Goal: Transaction & Acquisition: Purchase product/service

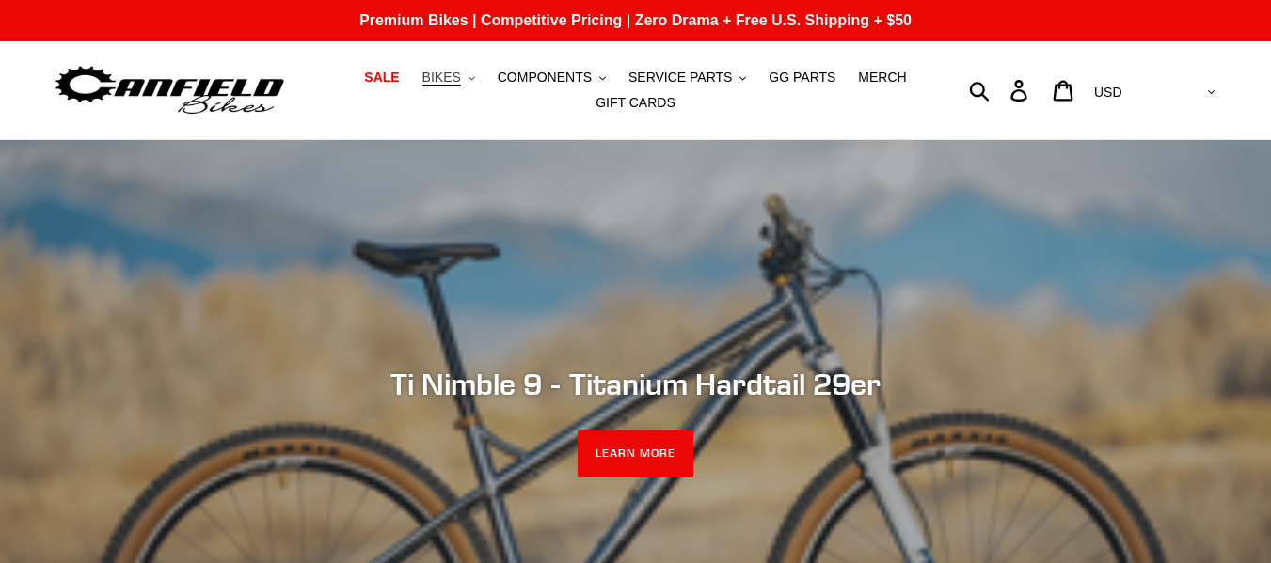
click at [453, 82] on span "BIKES" at bounding box center [441, 78] width 39 height 16
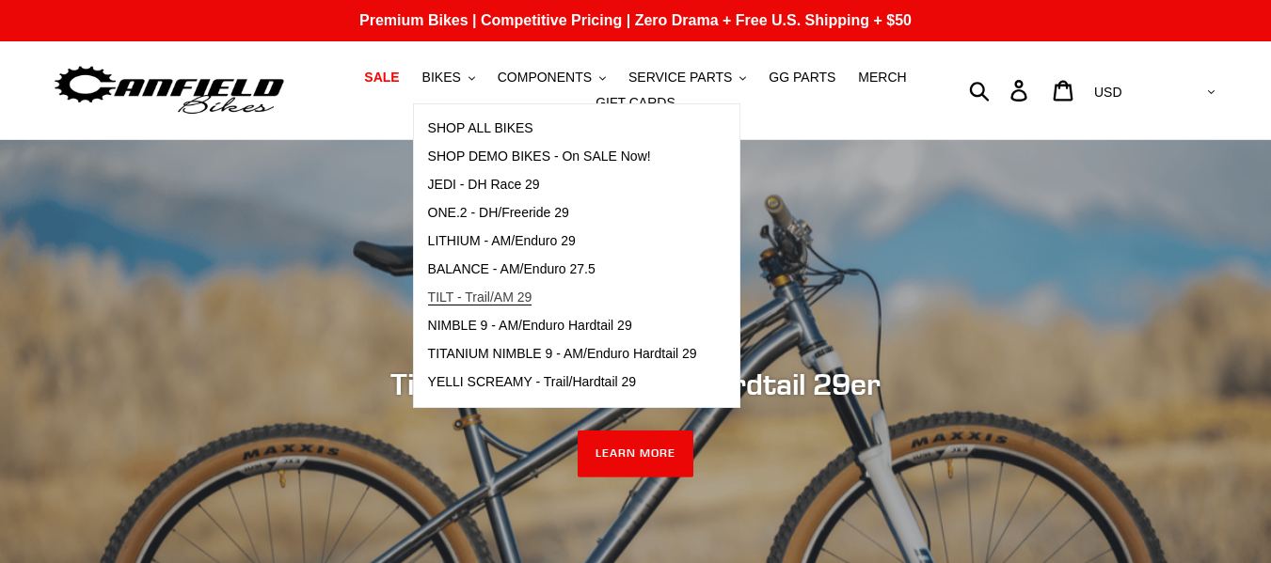
click at [532, 293] on span "TILT - Trail/AM 29" at bounding box center [480, 298] width 104 height 16
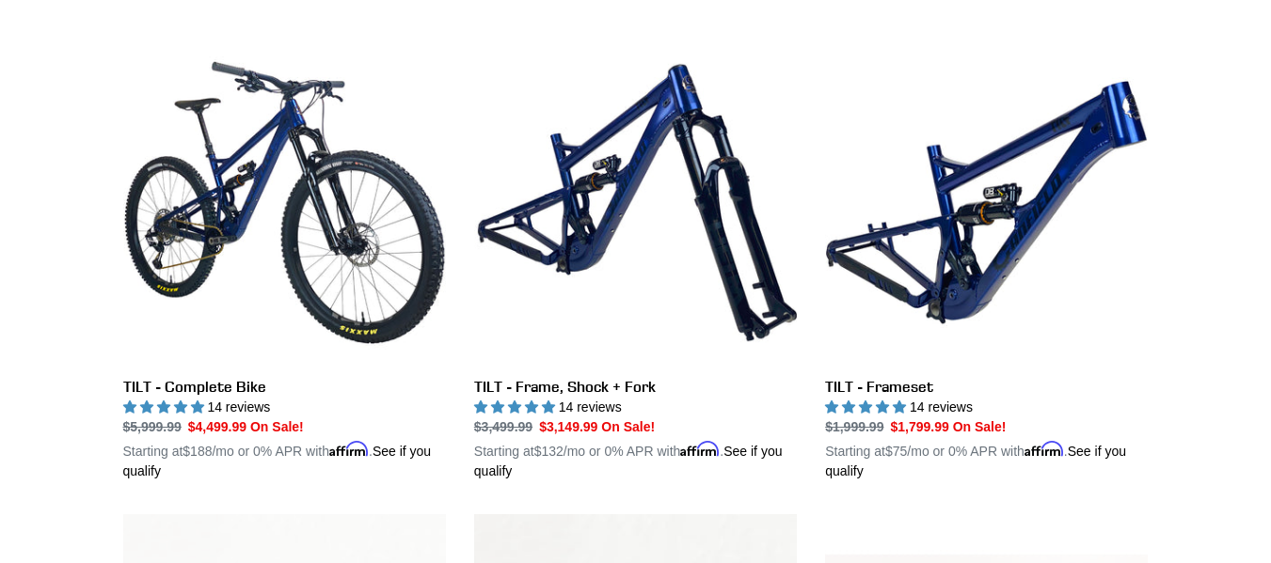
scroll to position [603, 0]
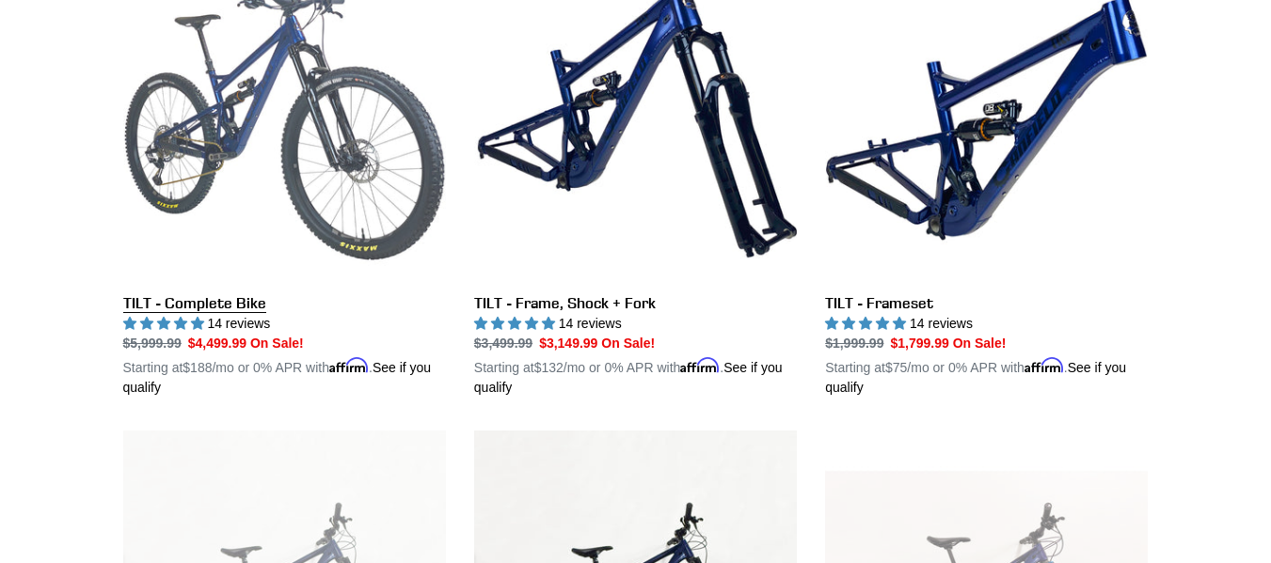
click at [241, 296] on link "TILT - Complete Bike" at bounding box center [284, 178] width 323 height 440
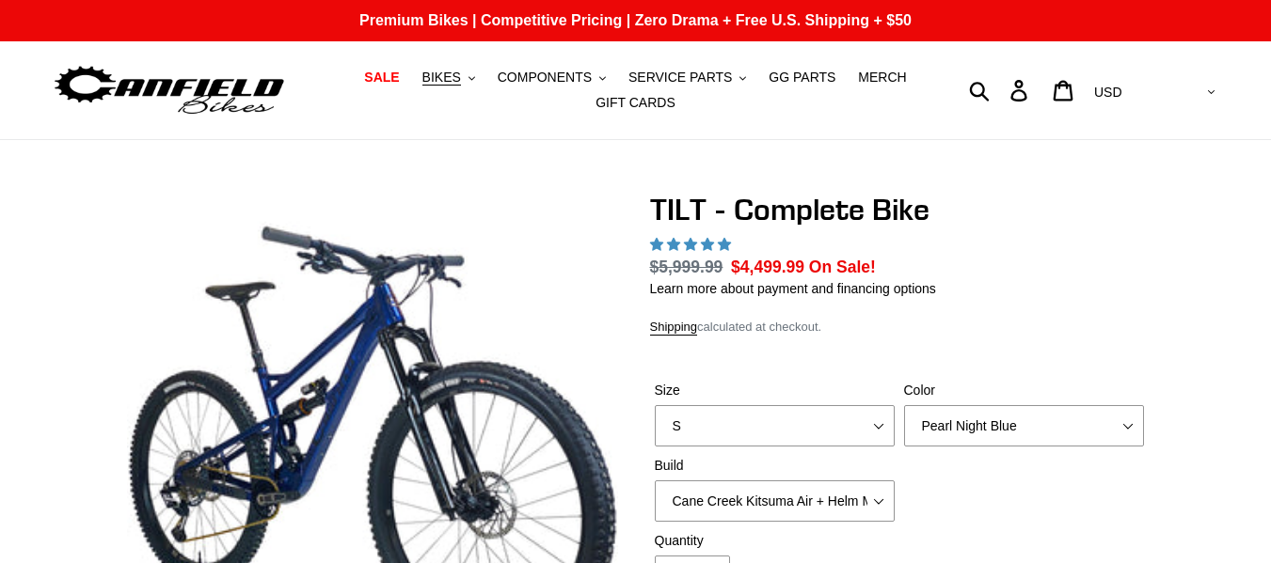
select select "highest-rating"
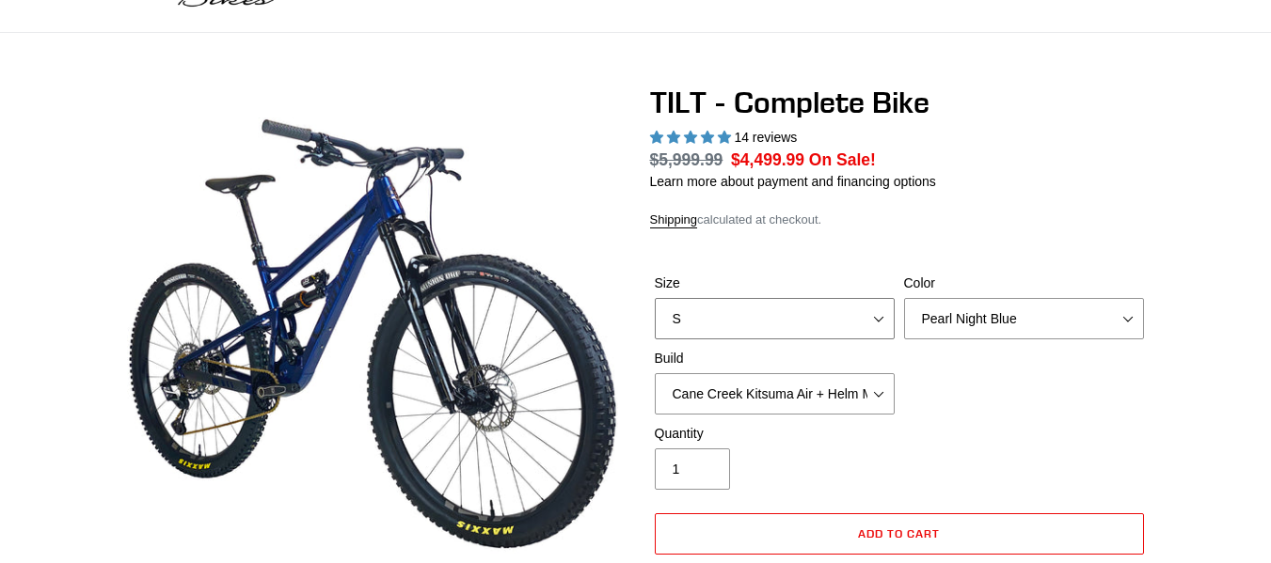
click at [816, 304] on select "S M L" at bounding box center [775, 318] width 240 height 41
click at [1010, 325] on select "Pearl Night Blue Stealth Silver Raw" at bounding box center [1024, 318] width 240 height 41
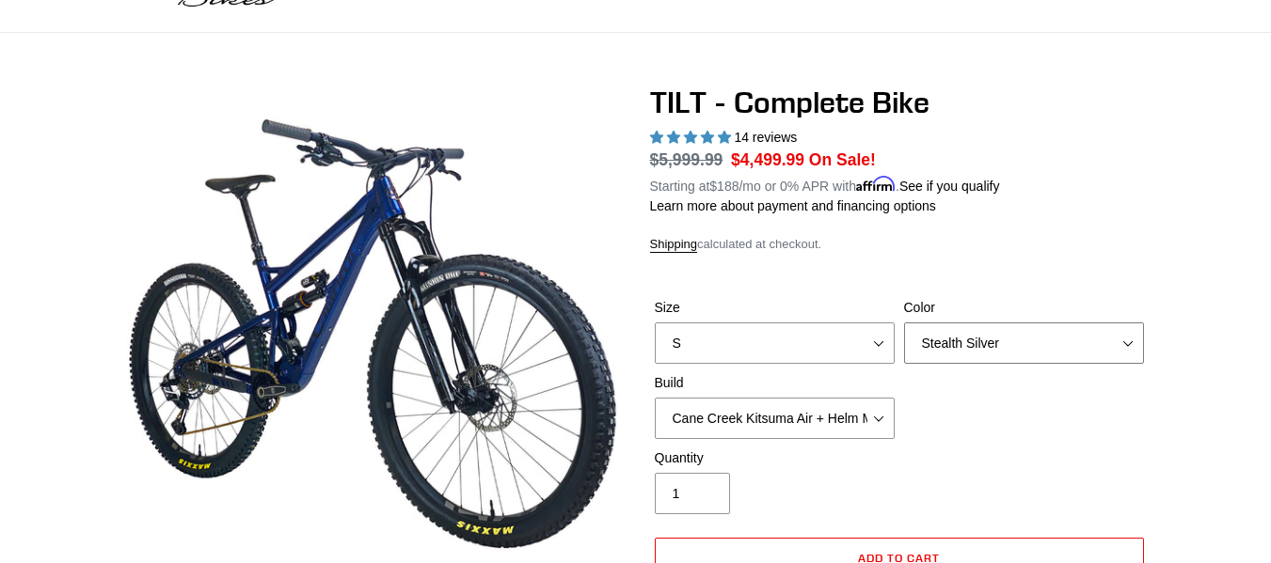
click at [904, 323] on select "Pearl Night Blue Stealth Silver Raw" at bounding box center [1024, 343] width 240 height 41
drag, startPoint x: 1011, startPoint y: 338, endPoint x: 975, endPoint y: 424, distance: 94.0
click at [975, 424] on div "Size S M L Color Pearl Night Blue Stealth Silver Raw Build Cane Creek Kitsuma A…" at bounding box center [899, 373] width 499 height 151
select select "Raw"
click at [904, 323] on select "Pearl Night Blue Stealth Silver Raw" at bounding box center [1024, 343] width 240 height 41
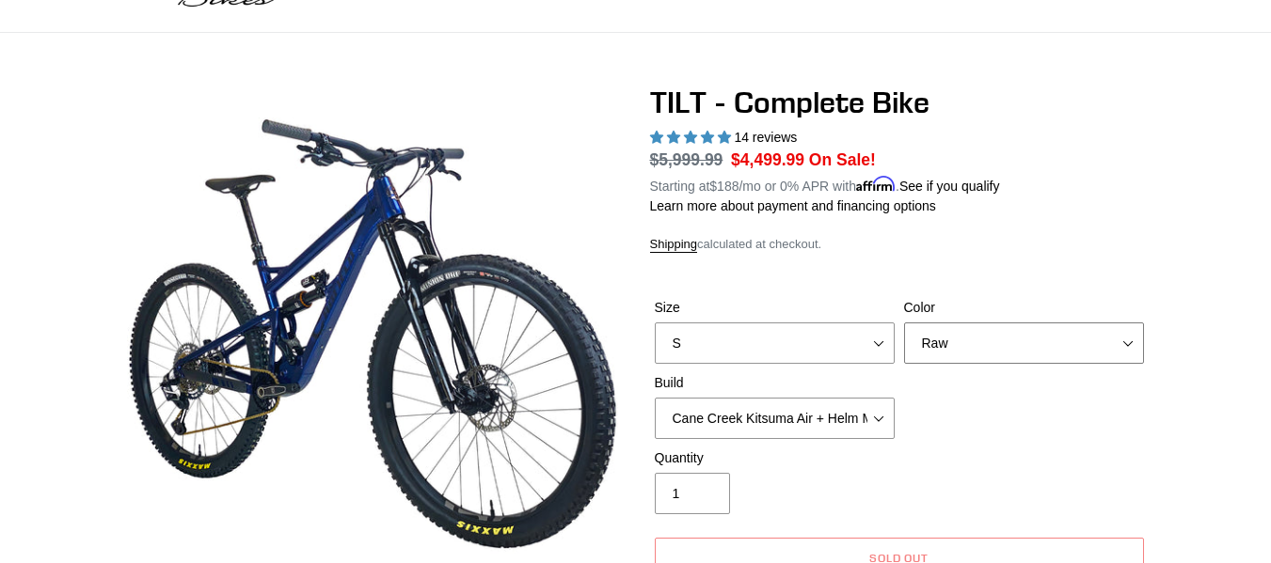
scroll to position [208, 0]
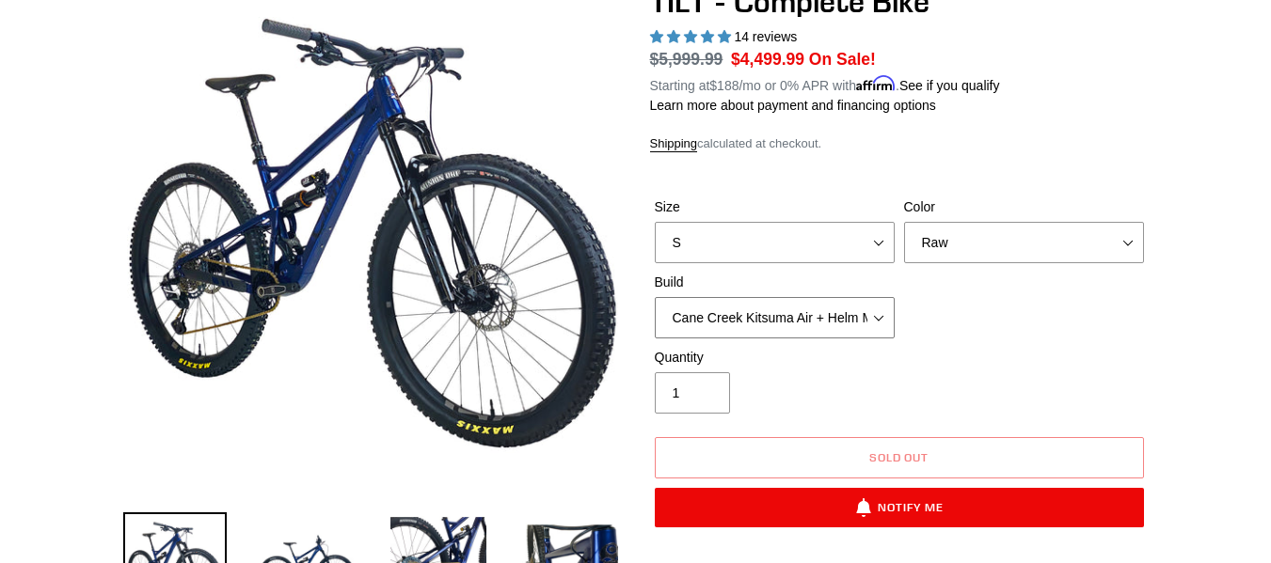
click at [705, 300] on select "Cane Creek Kitsuma Air + Helm MKII 140 + SRAM GX Cane Creek Kitsuma Air + Helm …" at bounding box center [775, 317] width 240 height 41
click at [655, 297] on select "Cane Creek Kitsuma Air + Helm MKII 140 + SRAM GX Cane Creek Kitsuma Air + Helm …" at bounding box center [775, 317] width 240 height 41
click at [822, 302] on select "Cane Creek Kitsuma Air + Helm MKII 140 + SRAM GX Cane Creek Kitsuma Air + Helm …" at bounding box center [775, 317] width 240 height 41
click at [655, 297] on select "Cane Creek Kitsuma Air + Helm MKII 140 + SRAM GX Cane Creek Kitsuma Air + Helm …" at bounding box center [775, 317] width 240 height 41
click at [775, 306] on select "Cane Creek Kitsuma Air + Helm MKII 140 + SRAM GX Cane Creek Kitsuma Air + Helm …" at bounding box center [775, 317] width 240 height 41
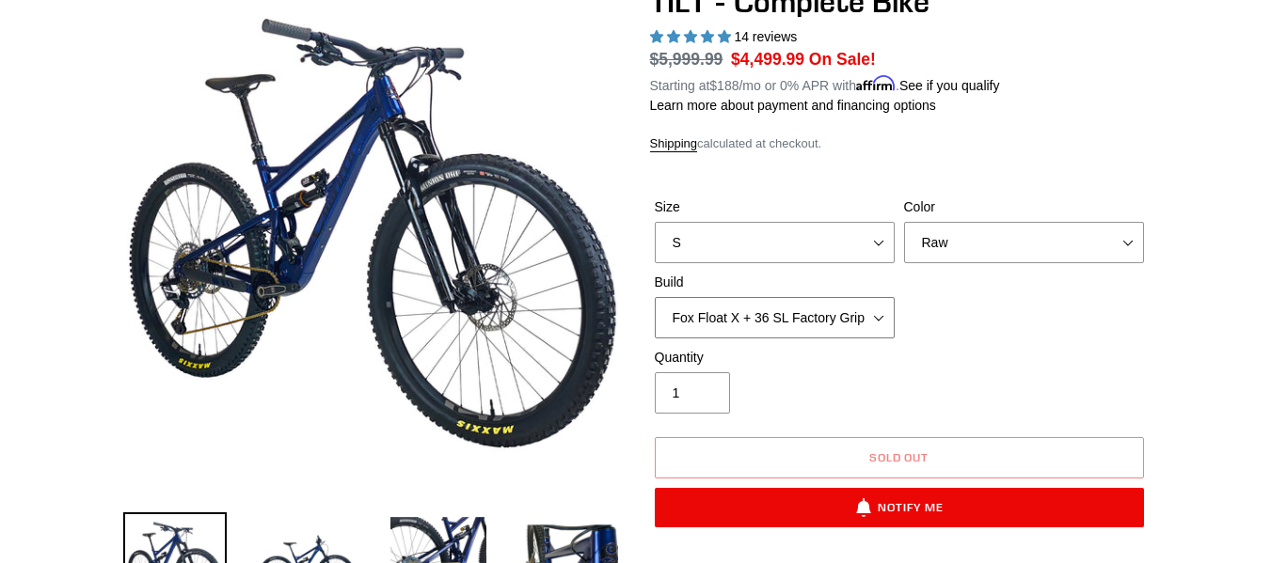
select select "Fox Float X + 36 SL Factory Grip X 140 + SRAM GX"
click at [655, 297] on select "Cane Creek Kitsuma Air + Helm MKII 140 + SRAM GX Cane Creek Kitsuma Air + Helm …" at bounding box center [775, 317] width 240 height 41
drag, startPoint x: 852, startPoint y: 246, endPoint x: 803, endPoint y: 309, distance: 79.8
click at [803, 309] on div "Size S M L Color Pearl Night Blue Stealth Silver Raw Build Cane Creek Kitsuma A…" at bounding box center [899, 273] width 499 height 151
click at [655, 222] on select "S M L" at bounding box center [775, 242] width 240 height 41
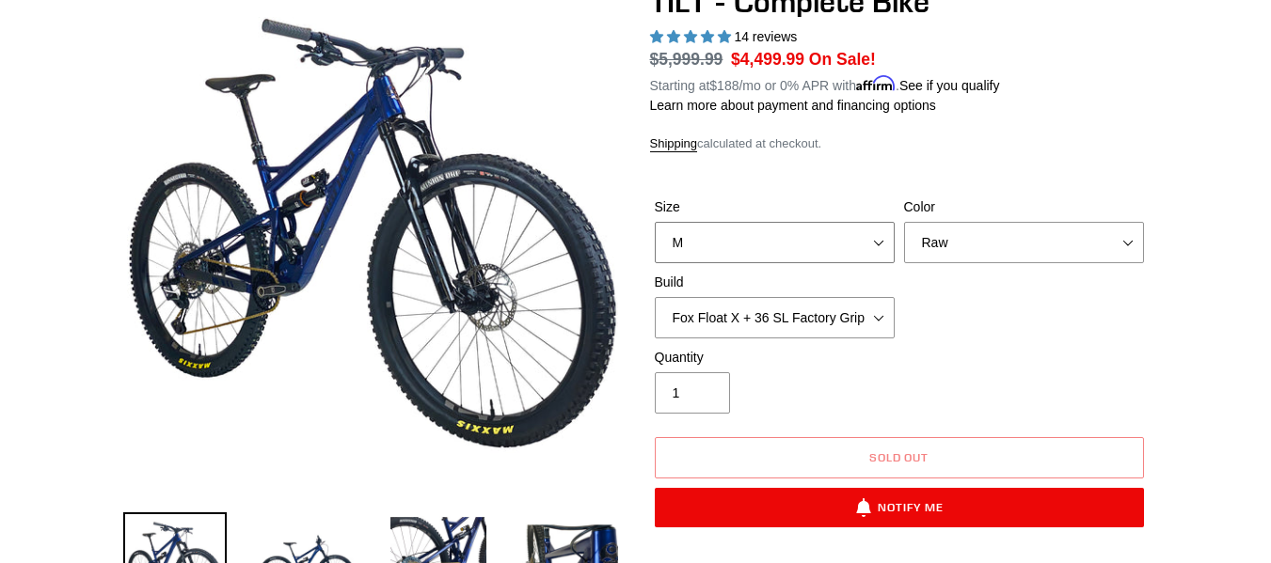
click at [816, 230] on select "S M L" at bounding box center [775, 242] width 240 height 41
select select "S"
click at [655, 222] on select "S M L" at bounding box center [775, 242] width 240 height 41
click at [971, 260] on select "Pearl Night Blue Stealth Silver Raw" at bounding box center [1024, 242] width 240 height 41
select select "Pearl Night Blue"
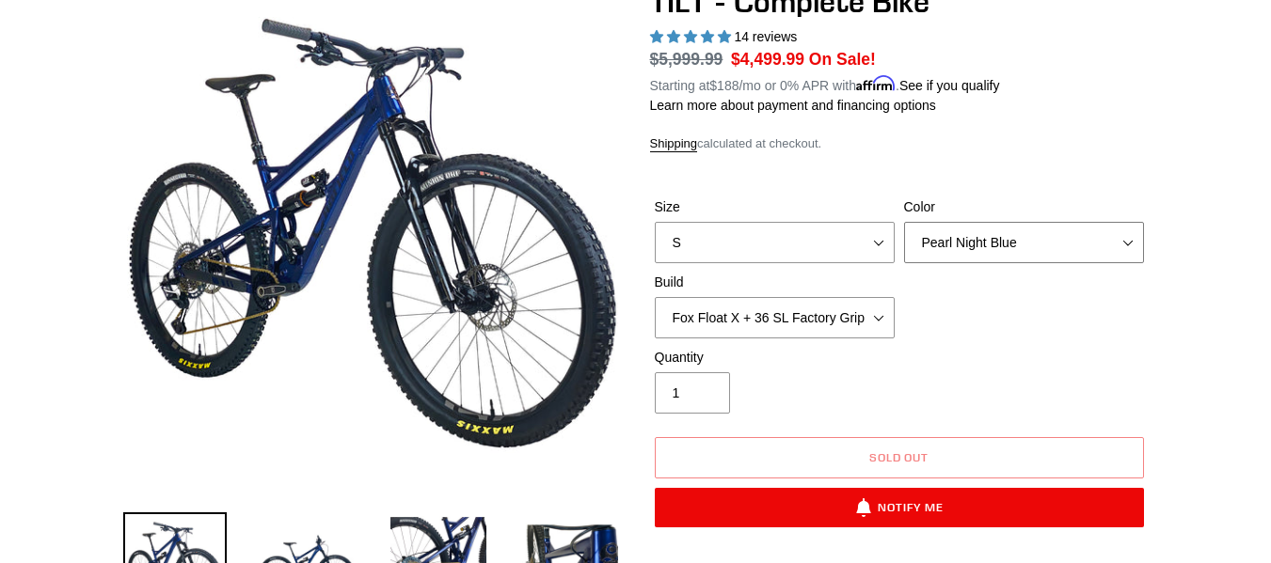
click at [904, 222] on select "Pearl Night Blue Stealth Silver Raw" at bounding box center [1024, 242] width 240 height 41
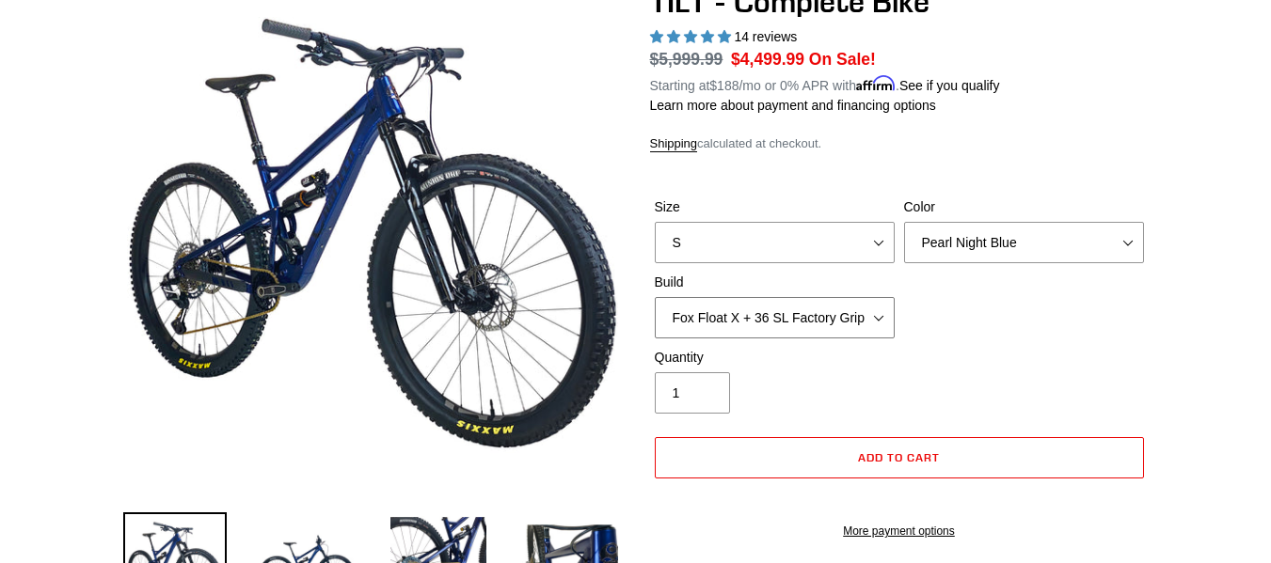
click at [806, 317] on select "Cane Creek Kitsuma Air + Helm MKII 140 + SRAM GX Cane Creek Kitsuma Air + Helm …" at bounding box center [775, 317] width 240 height 41
click at [655, 297] on select "Cane Creek Kitsuma Air + Helm MKII 140 + SRAM GX Cane Creek Kitsuma Air + Helm …" at bounding box center [775, 317] width 240 height 41
click at [801, 305] on select "Cane Creek Kitsuma Air + Helm MKII 140 + SRAM GX Cane Creek Kitsuma Air + Helm …" at bounding box center [775, 317] width 240 height 41
click at [655, 297] on select "Cane Creek Kitsuma Air + Helm MKII 140 + SRAM GX Cane Creek Kitsuma Air + Helm …" at bounding box center [775, 317] width 240 height 41
click at [775, 322] on select "Cane Creek Kitsuma Air + Helm MKII 140 + SRAM GX Cane Creek Kitsuma Air + Helm …" at bounding box center [775, 317] width 240 height 41
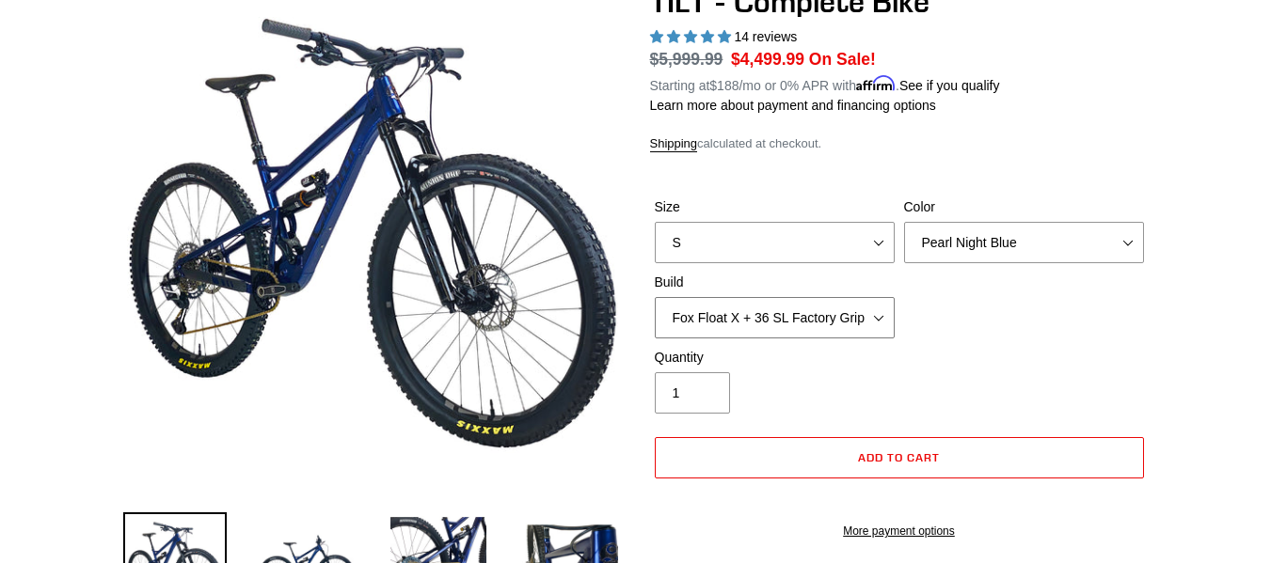
click at [655, 297] on select "Cane Creek Kitsuma Air + Helm MKII 140 + SRAM GX Cane Creek Kitsuma Air + Helm …" at bounding box center [775, 317] width 240 height 41
click at [769, 309] on select "Cane Creek Kitsuma Air + Helm MKII 140 + SRAM GX Cane Creek Kitsuma Air + Helm …" at bounding box center [775, 317] width 240 height 41
select select "Fox Float X + 36 SL Factory Grip X 140 + Shimano XT"
click at [655, 297] on select "Cane Creek Kitsuma Air + Helm MKII 140 + SRAM GX Cane Creek Kitsuma Air + Helm …" at bounding box center [775, 317] width 240 height 41
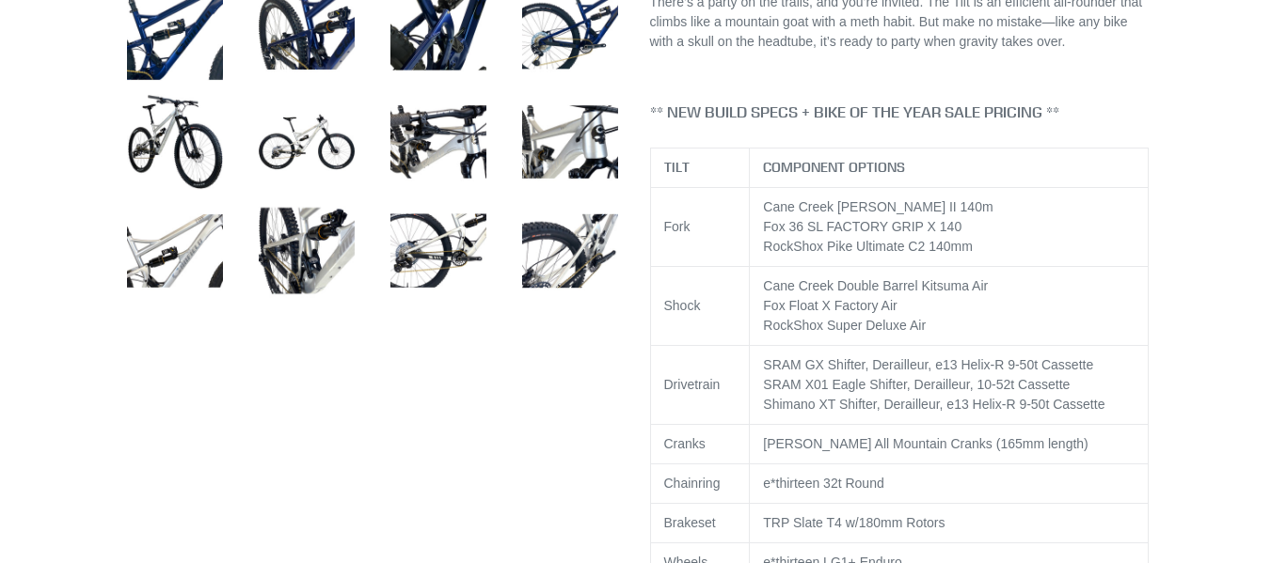
scroll to position [1072, 0]
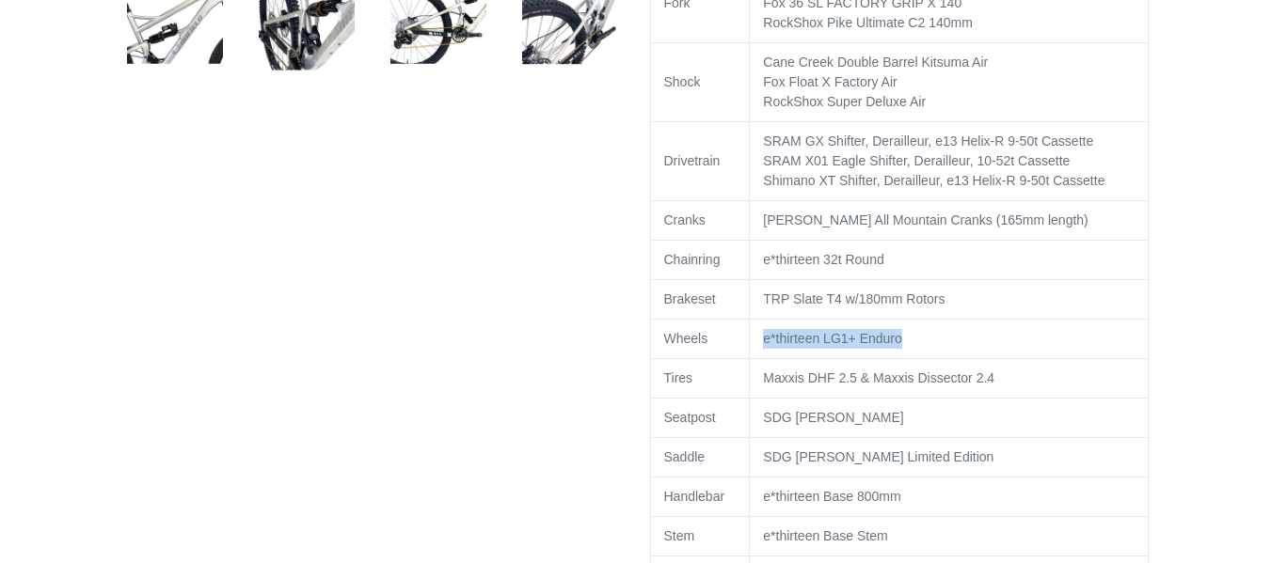
drag, startPoint x: 764, startPoint y: 360, endPoint x: 920, endPoint y: 352, distance: 156.4
click at [920, 352] on td "e*thirteen LG1+ Enduro" at bounding box center [949, 339] width 398 height 40
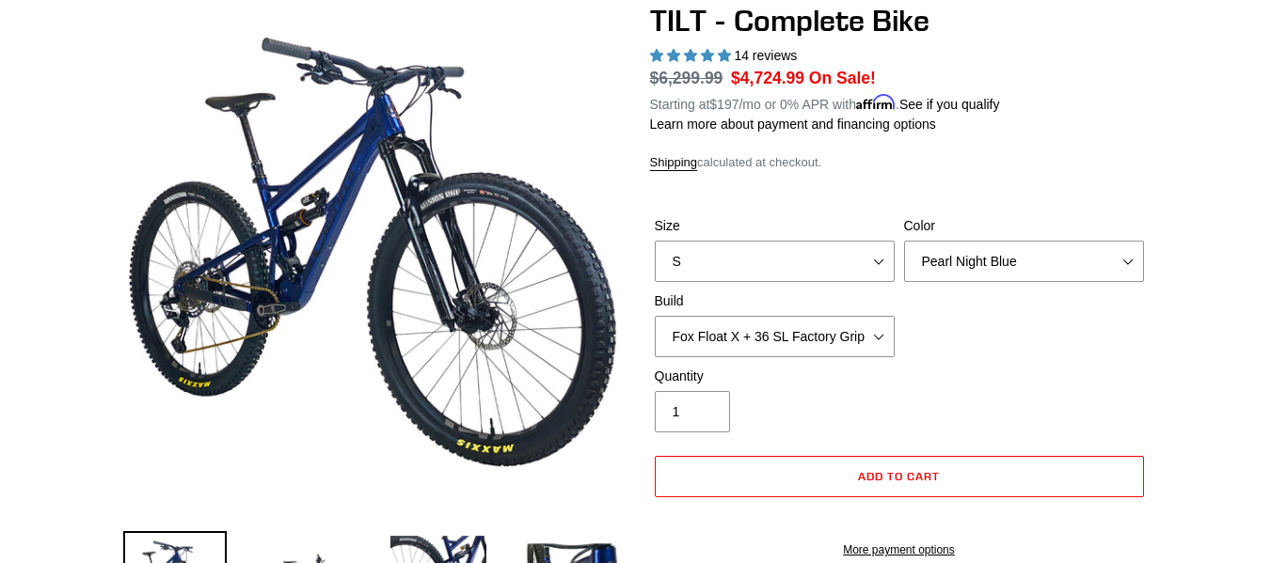
scroll to position [186, 0]
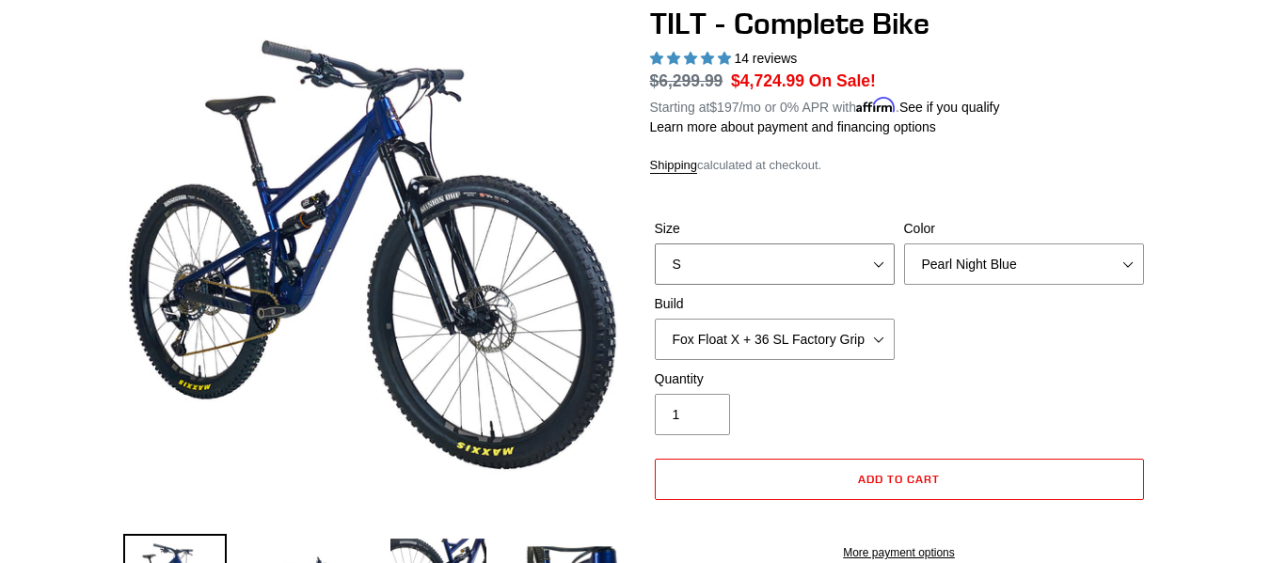
click at [799, 264] on select "S M L" at bounding box center [775, 264] width 240 height 41
select select "M"
click at [655, 244] on select "S M L" at bounding box center [775, 264] width 240 height 41
click at [956, 267] on select "Pearl Night Blue Stealth Silver Raw" at bounding box center [1024, 264] width 240 height 41
click at [904, 244] on select "Pearl Night Blue Stealth Silver Raw" at bounding box center [1024, 264] width 240 height 41
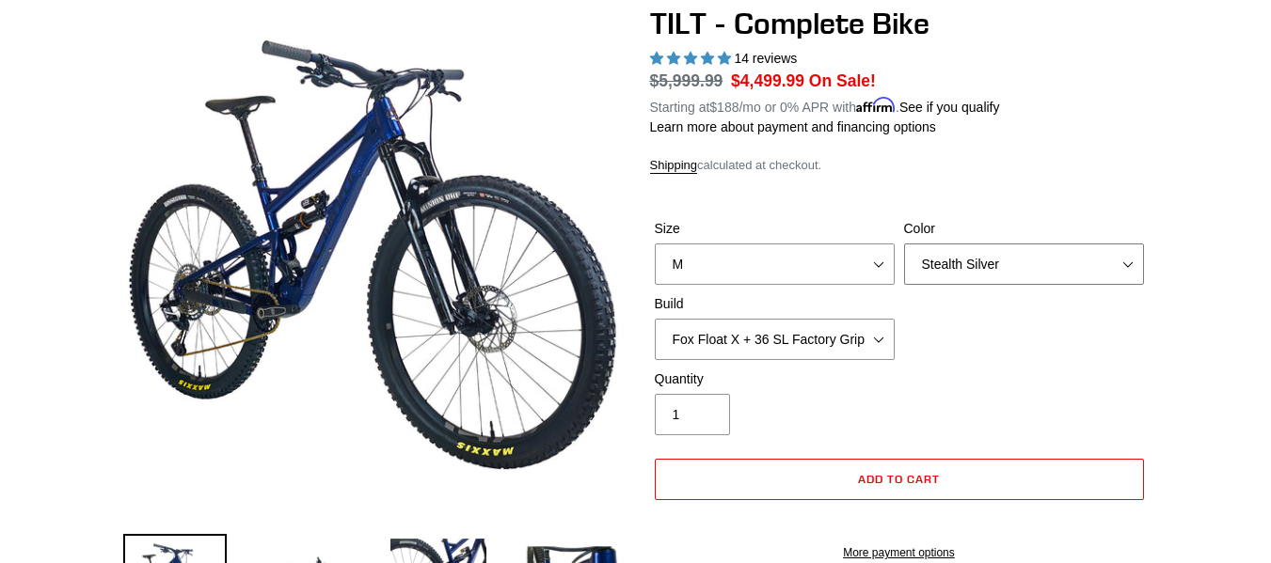
drag, startPoint x: 968, startPoint y: 277, endPoint x: 944, endPoint y: 351, distance: 77.0
click at [944, 351] on div "Size S M L Color Pearl Night Blue Stealth Silver Raw Build Cane Creek Kitsuma A…" at bounding box center [899, 294] width 499 height 151
click at [904, 244] on select "Pearl Night Blue Stealth Silver Raw" at bounding box center [1024, 264] width 240 height 41
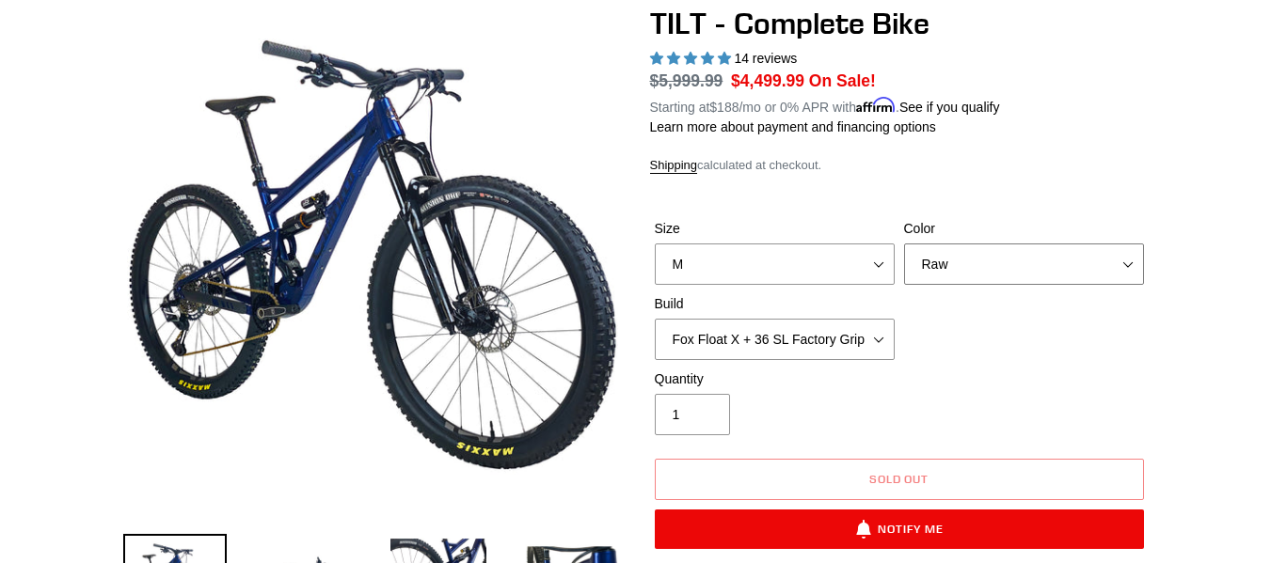
drag, startPoint x: 972, startPoint y: 263, endPoint x: 961, endPoint y: 305, distance: 42.7
click at [961, 305] on div "Size S M L Color Pearl Night Blue Stealth Silver Raw Build Cane Creek Kitsuma A…" at bounding box center [899, 294] width 499 height 151
select select "Pearl Night Blue"
click at [904, 244] on select "Pearl Night Blue Stealth Silver Raw" at bounding box center [1024, 264] width 240 height 41
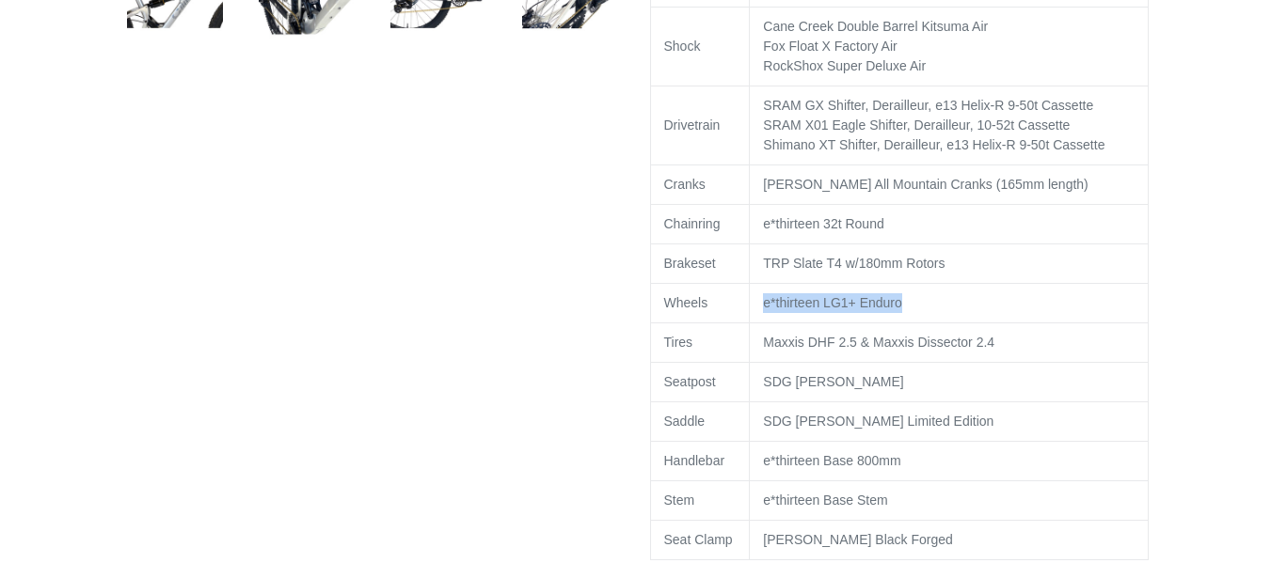
scroll to position [1109, 0]
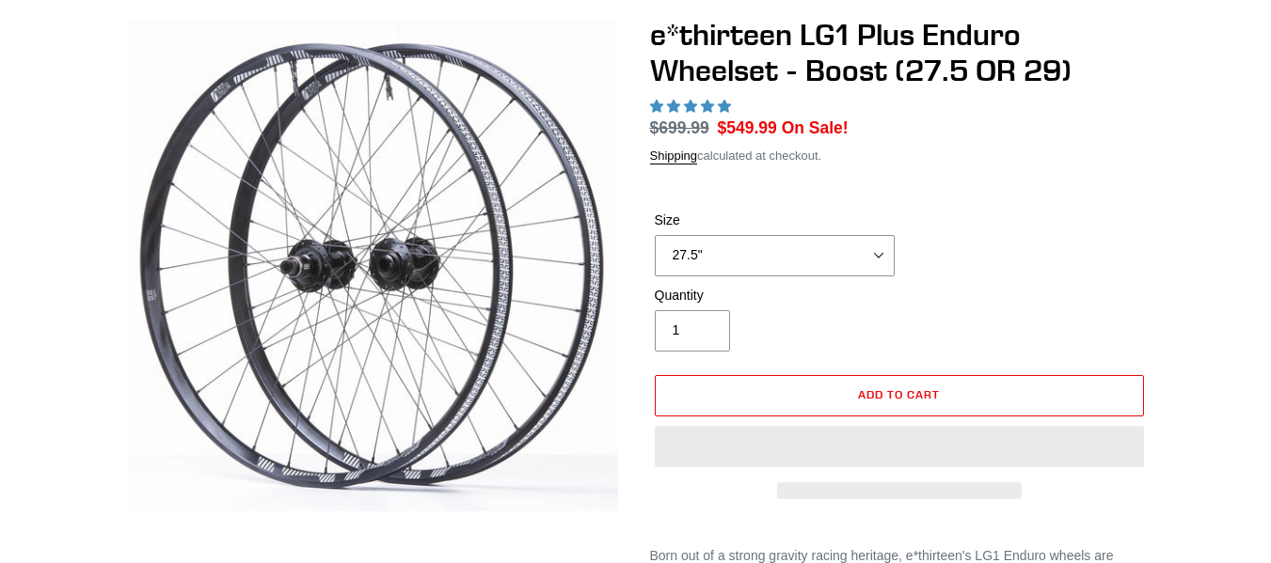
select select "highest-rating"
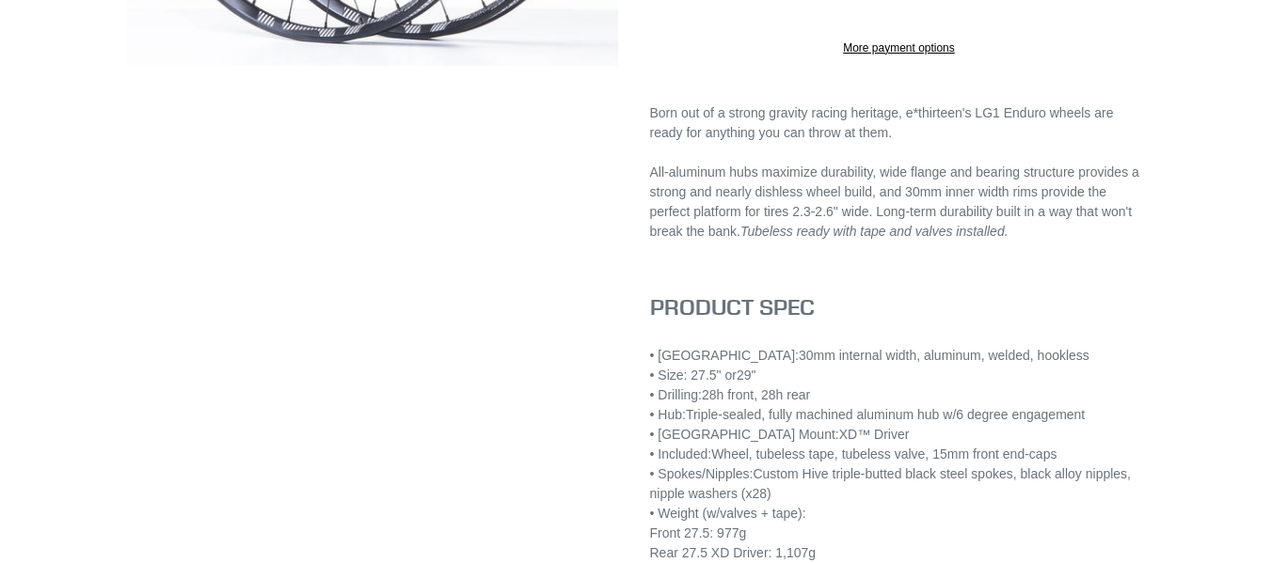
scroll to position [625, 0]
